Goal: Task Accomplishment & Management: Complete application form

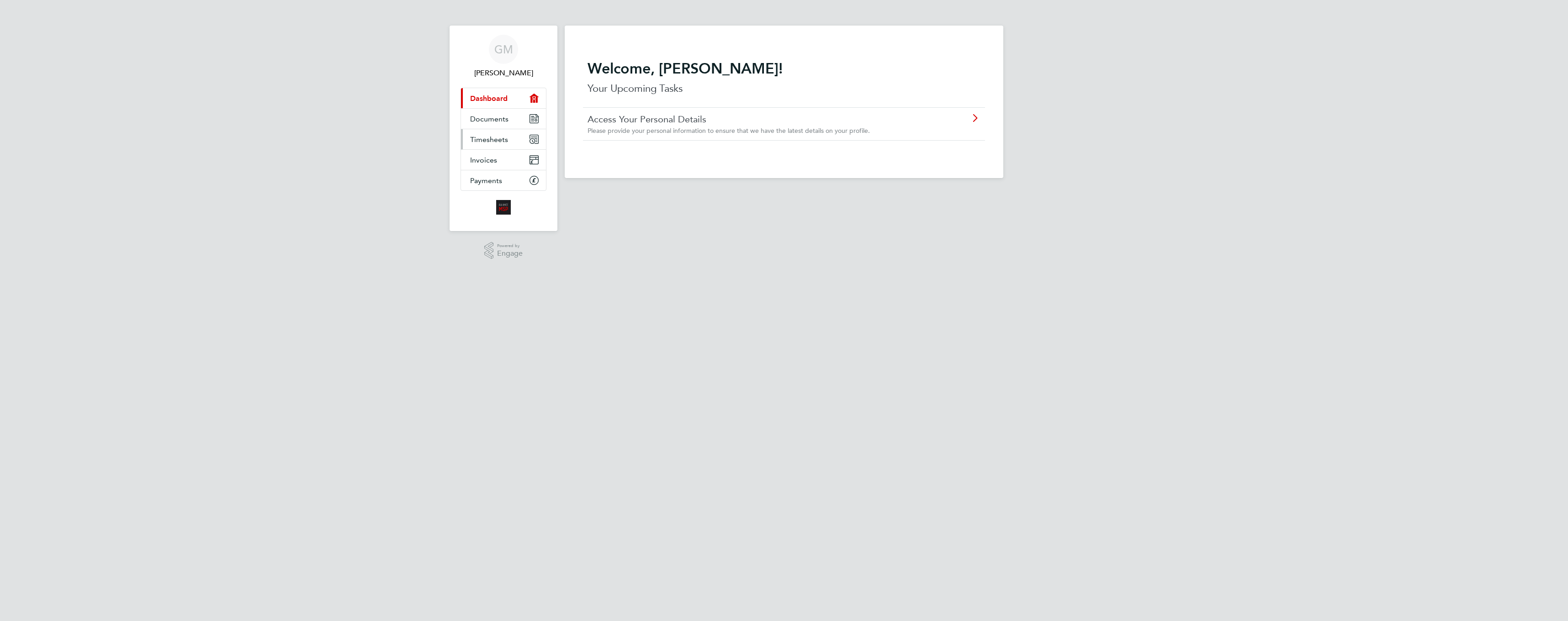
click at [497, 136] on span "Timesheets" at bounding box center [489, 139] width 38 height 9
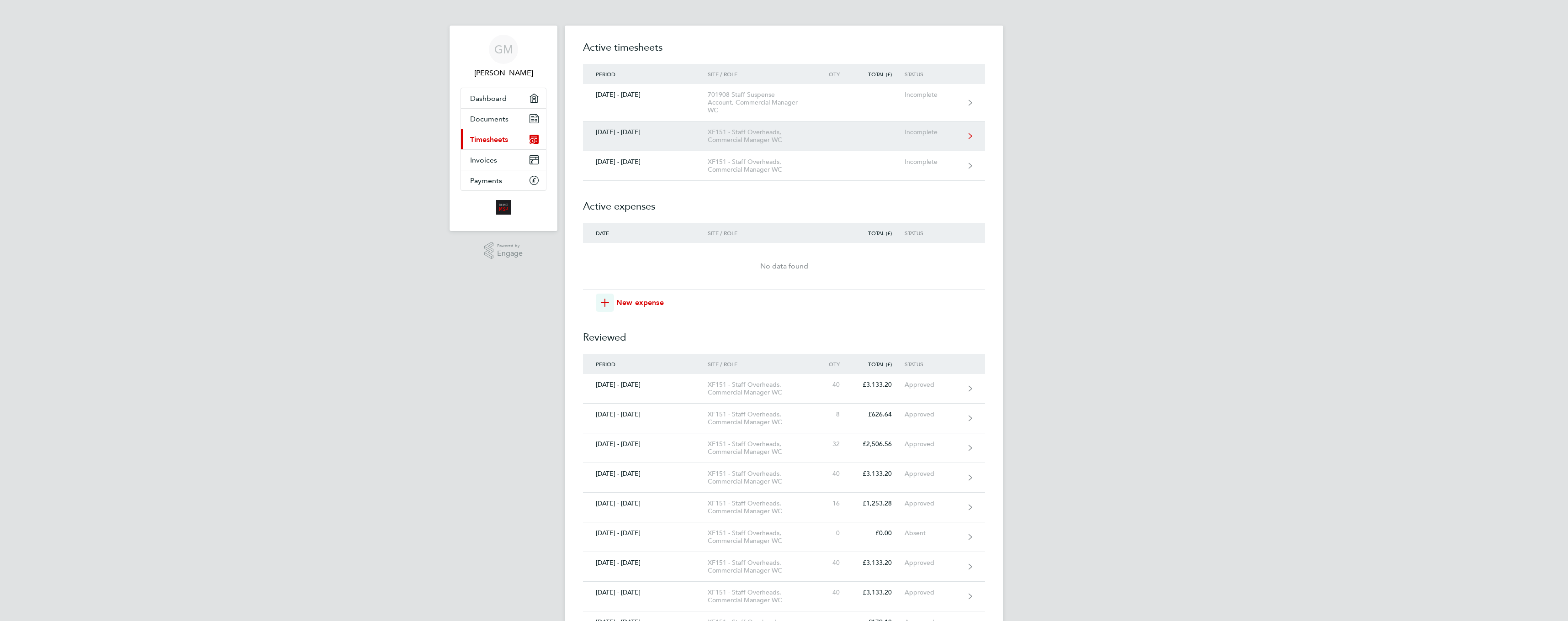
click at [730, 138] on div "XF151 - Staff Overheads, Commercial Manager WC" at bounding box center [760, 136] width 105 height 16
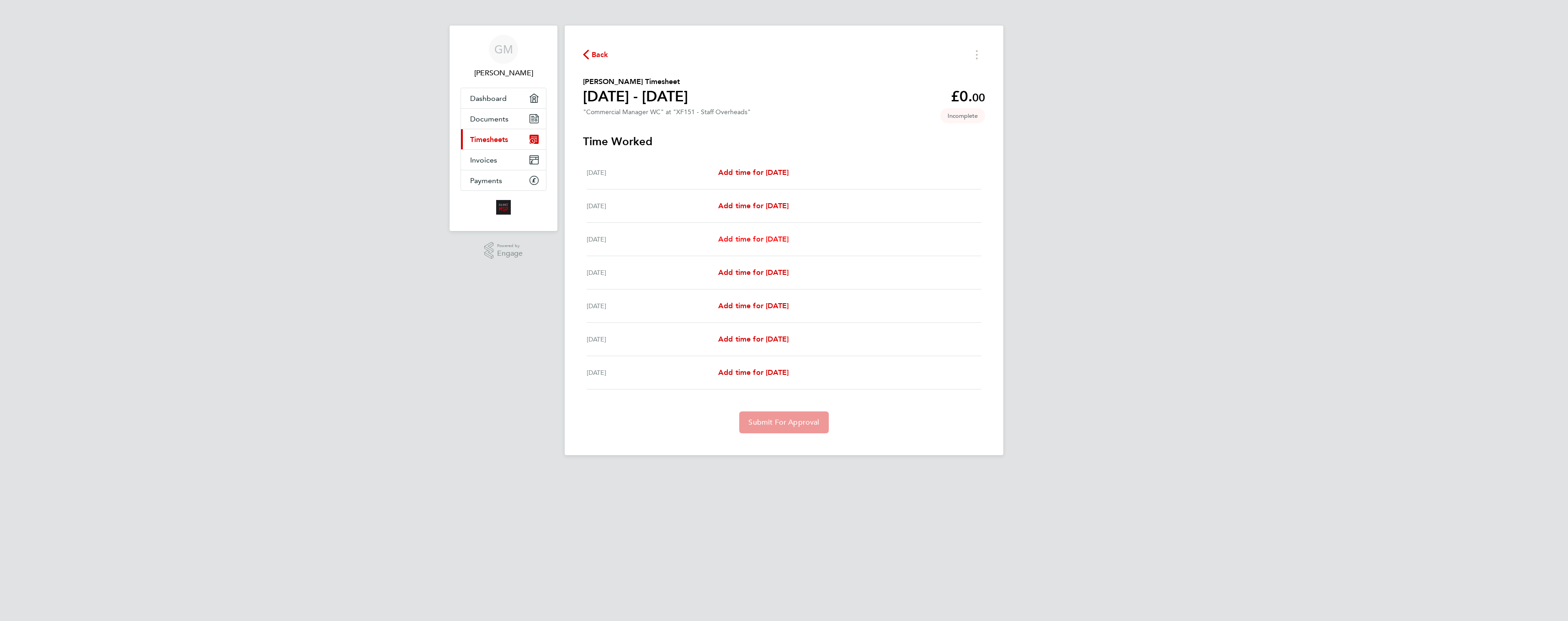
click at [785, 243] on link "Add time for [DATE]" at bounding box center [754, 239] width 71 height 11
select select "30"
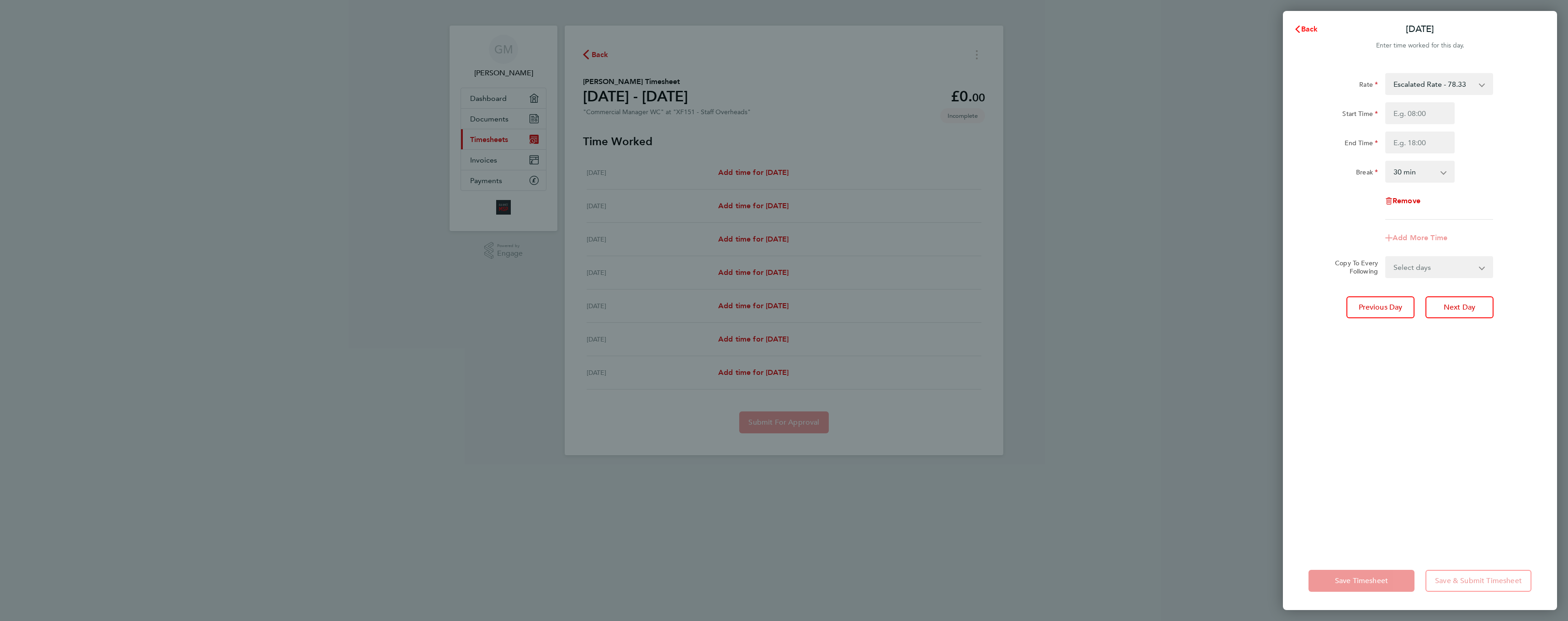
click at [1310, 30] on span "Back" at bounding box center [1310, 29] width 17 height 9
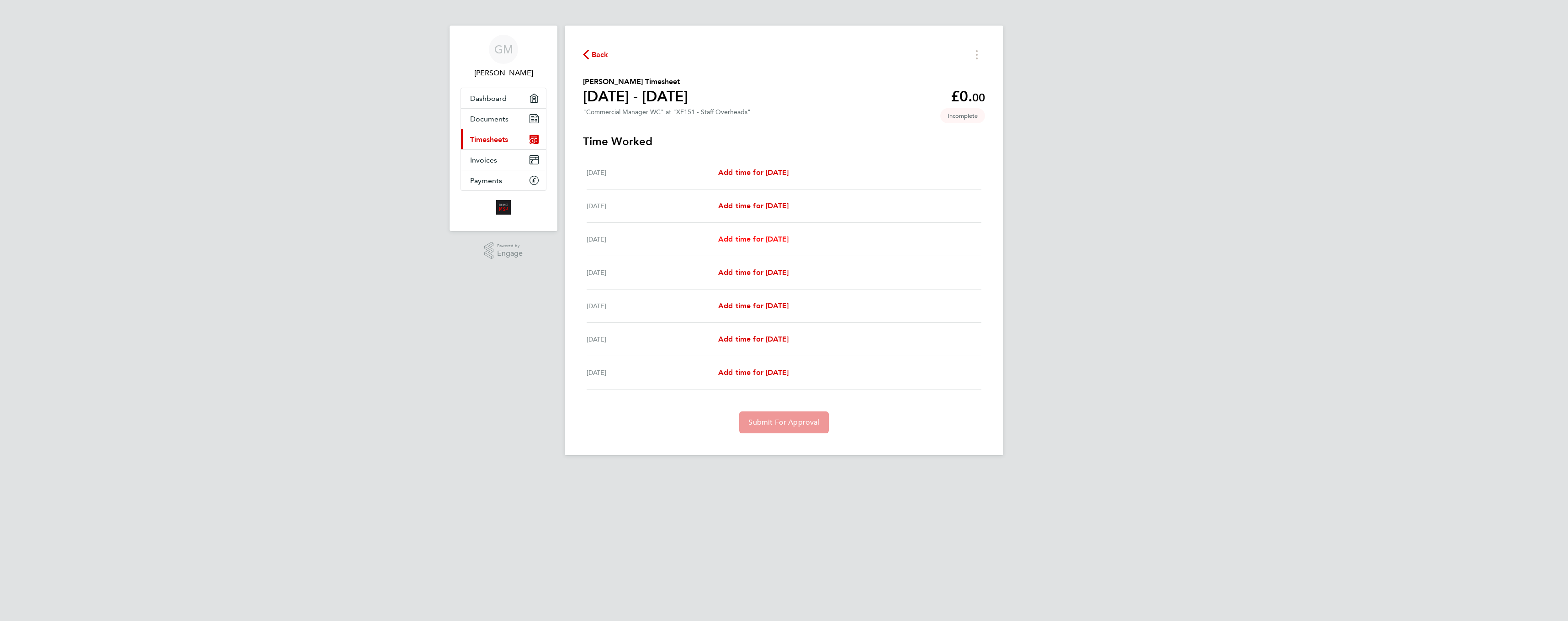
click at [765, 242] on span "Add time for [DATE]" at bounding box center [754, 239] width 71 height 9
select select "30"
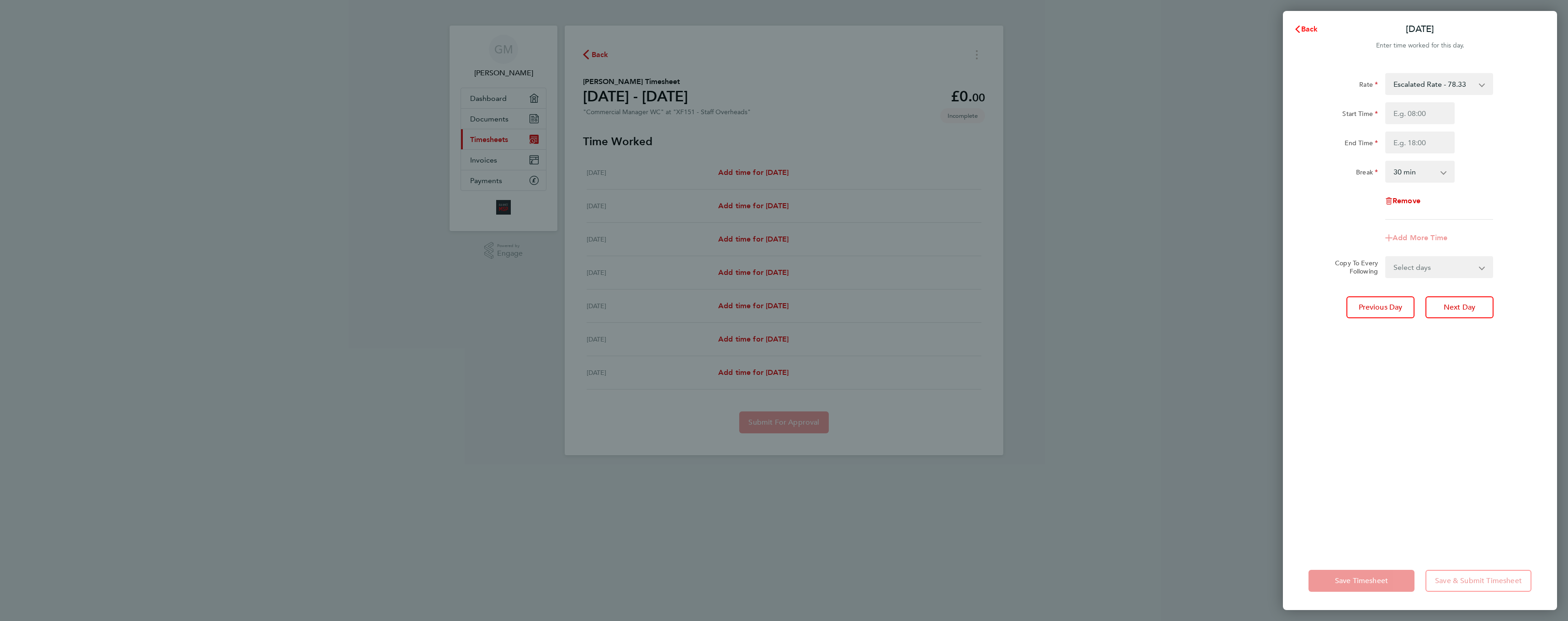
click at [1304, 29] on span "Back" at bounding box center [1310, 29] width 17 height 9
